Goal: Complete application form: Complete application form

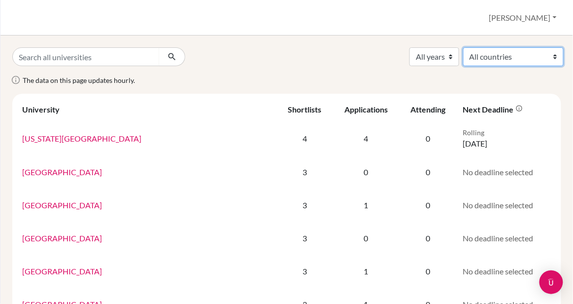
click at [471, 52] on select "All countries Australia Bahamas Bulgaria Canada France Italy Japan South Korea …" at bounding box center [513, 56] width 101 height 19
select select "78"
click at [463, 47] on select "All countries Australia Bahamas Bulgaria Canada France Italy Japan South Korea …" at bounding box center [513, 56] width 101 height 19
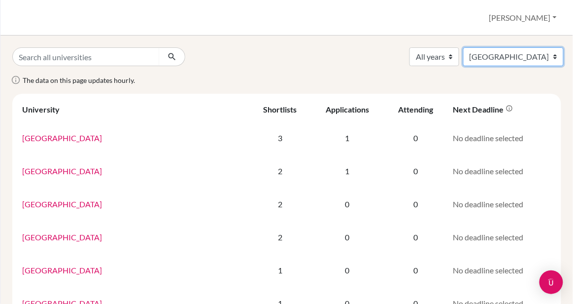
click at [528, 57] on select "All countries Australia Bahamas Bulgaria Canada France Italy Japan South Korea …" at bounding box center [513, 56] width 101 height 19
select select "39"
click at [463, 47] on select "All countries Australia Bahamas Bulgaria Canada France Italy Japan South Korea …" at bounding box center [513, 56] width 101 height 19
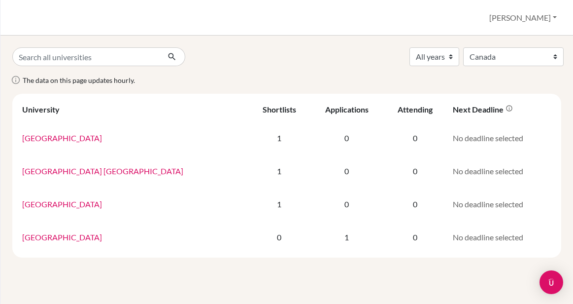
select select "39"
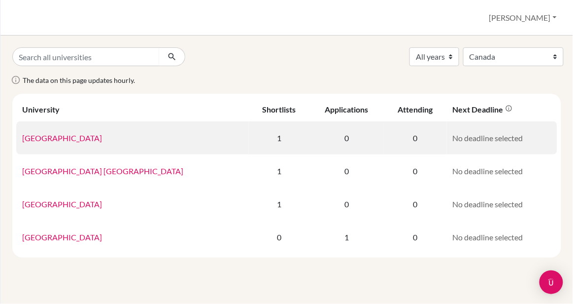
click at [42, 137] on link "Mohawk College" at bounding box center [62, 137] width 80 height 9
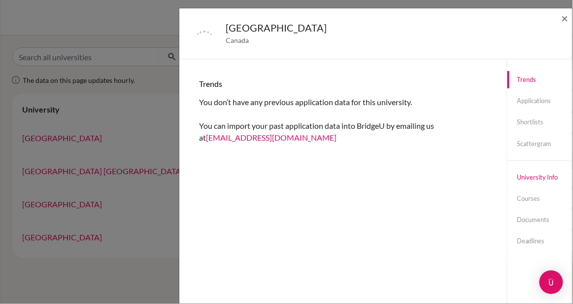
click at [523, 176] on link "University info" at bounding box center [540, 177] width 65 height 17
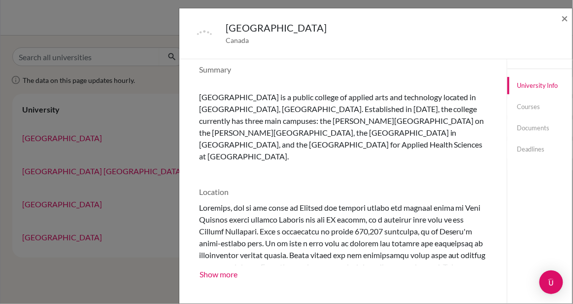
scroll to position [144, 0]
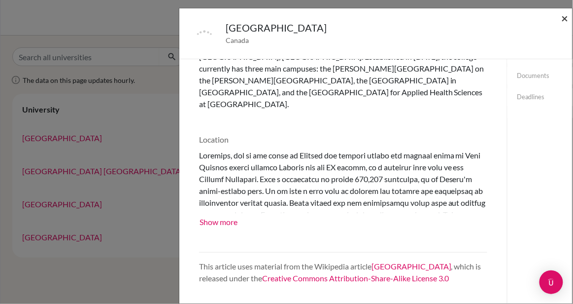
click at [563, 19] on span "×" at bounding box center [565, 18] width 7 height 14
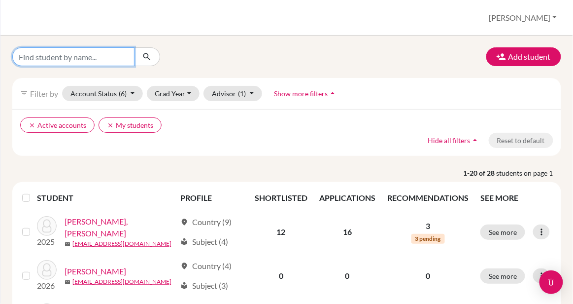
click at [99, 58] on input "Find student by name..." at bounding box center [73, 56] width 122 height 19
type input "L"
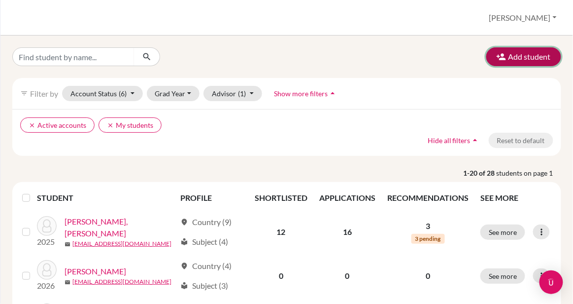
click at [507, 52] on button "Add student" at bounding box center [524, 56] width 75 height 19
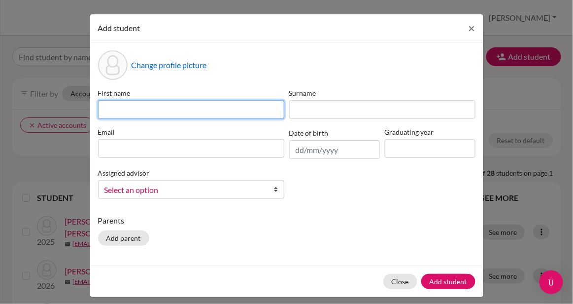
click at [164, 112] on input at bounding box center [191, 109] width 186 height 19
type input "Lu"
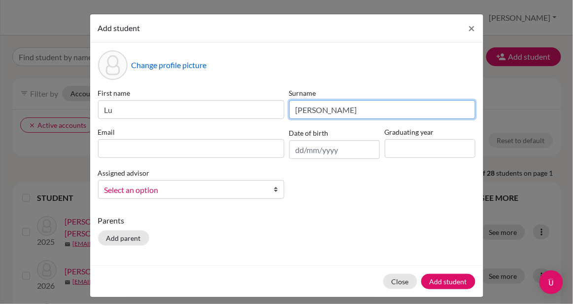
type input "[PERSON_NAME]"
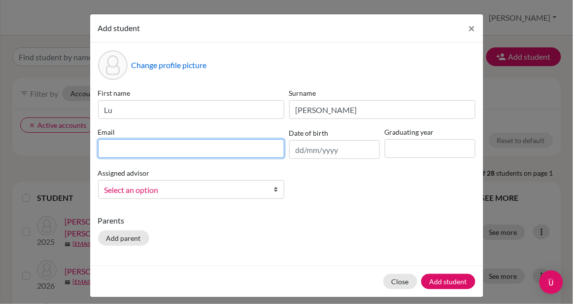
click at [116, 142] on input at bounding box center [191, 148] width 186 height 19
type input "[EMAIL_ADDRESS][DOMAIN_NAME]"
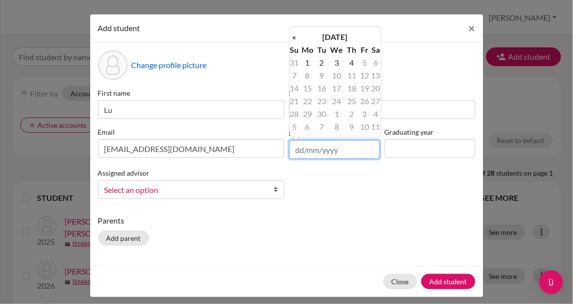
click at [323, 155] on input "text" at bounding box center [334, 149] width 91 height 19
click at [296, 36] on th "«" at bounding box center [295, 37] width 10 height 13
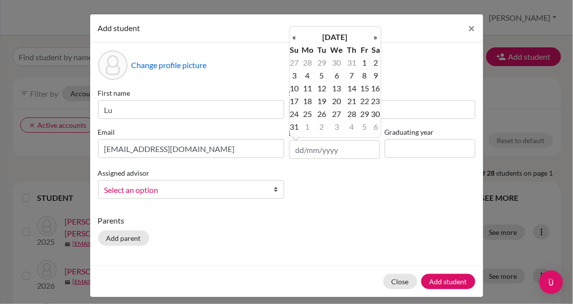
click at [296, 36] on th "«" at bounding box center [295, 37] width 10 height 13
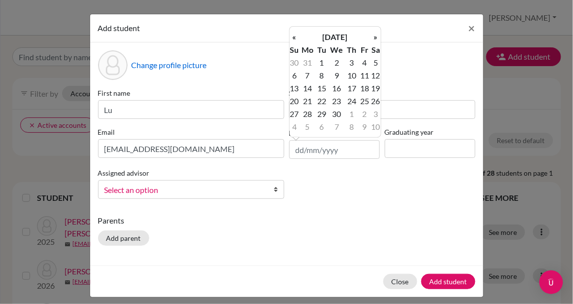
click at [296, 36] on th "«" at bounding box center [295, 37] width 10 height 13
click at [333, 35] on th "[DATE]" at bounding box center [335, 37] width 71 height 13
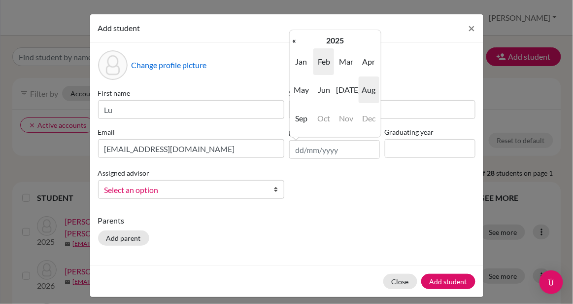
click at [365, 89] on span "Aug" at bounding box center [369, 89] width 21 height 27
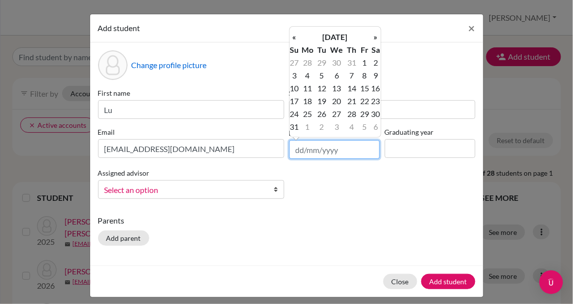
click at [340, 152] on input "text" at bounding box center [334, 149] width 91 height 19
click at [309, 77] on td "4" at bounding box center [308, 75] width 16 height 13
drag, startPoint x: 338, startPoint y: 147, endPoint x: 331, endPoint y: 149, distance: 7.1
click at [331, 149] on input "[DATE]" at bounding box center [334, 149] width 91 height 19
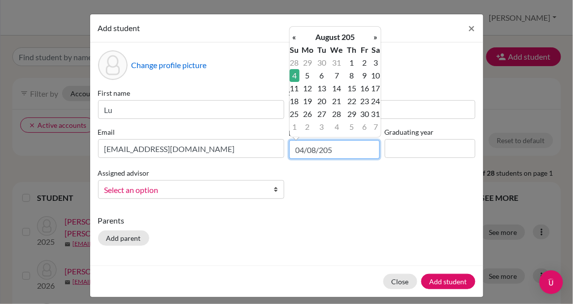
click at [335, 149] on input "04/08/205" at bounding box center [334, 149] width 91 height 19
type input "[DATE]"
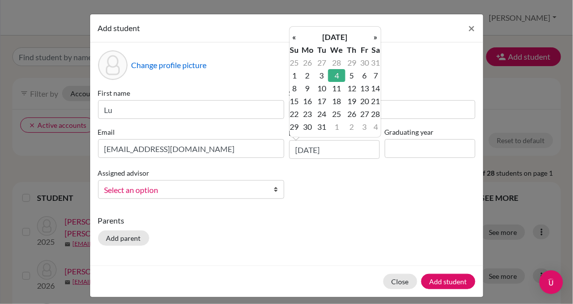
click at [384, 201] on div "First name Lu Surname [PERSON_NAME] [EMAIL_ADDRESS][DOMAIN_NAME] Date of birth …" at bounding box center [287, 147] width 383 height 119
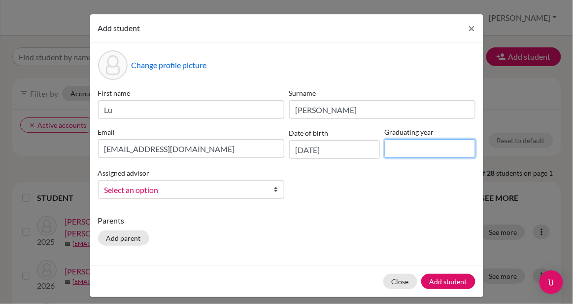
click at [409, 150] on input at bounding box center [430, 148] width 91 height 19
type input "2026"
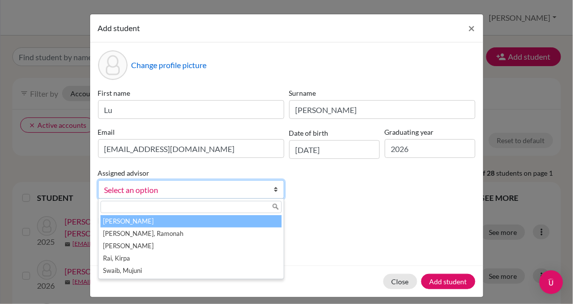
click at [197, 189] on span "Select an option" at bounding box center [184, 189] width 161 height 13
click at [187, 219] on li "[PERSON_NAME]" at bounding box center [191, 221] width 181 height 12
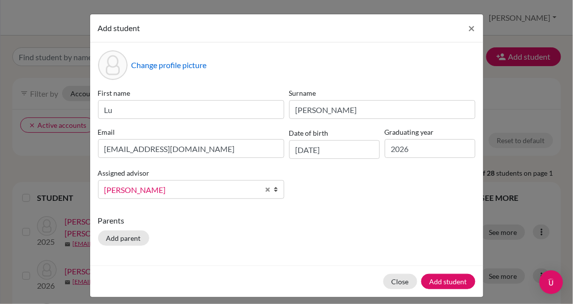
scroll to position [7, 0]
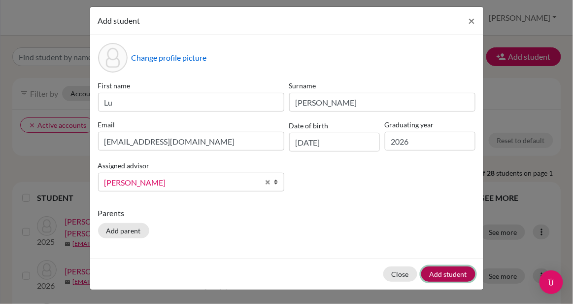
click at [430, 273] on button "Add student" at bounding box center [448, 273] width 54 height 15
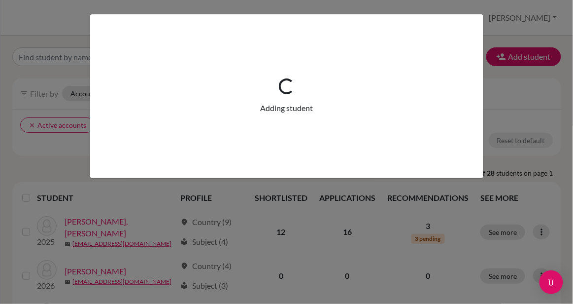
scroll to position [0, 0]
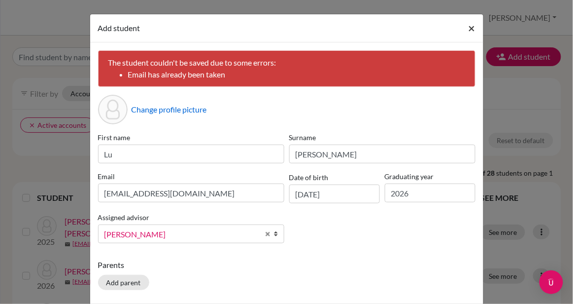
click at [470, 28] on span "×" at bounding box center [472, 28] width 7 height 14
